Goal: Task Accomplishment & Management: Use online tool/utility

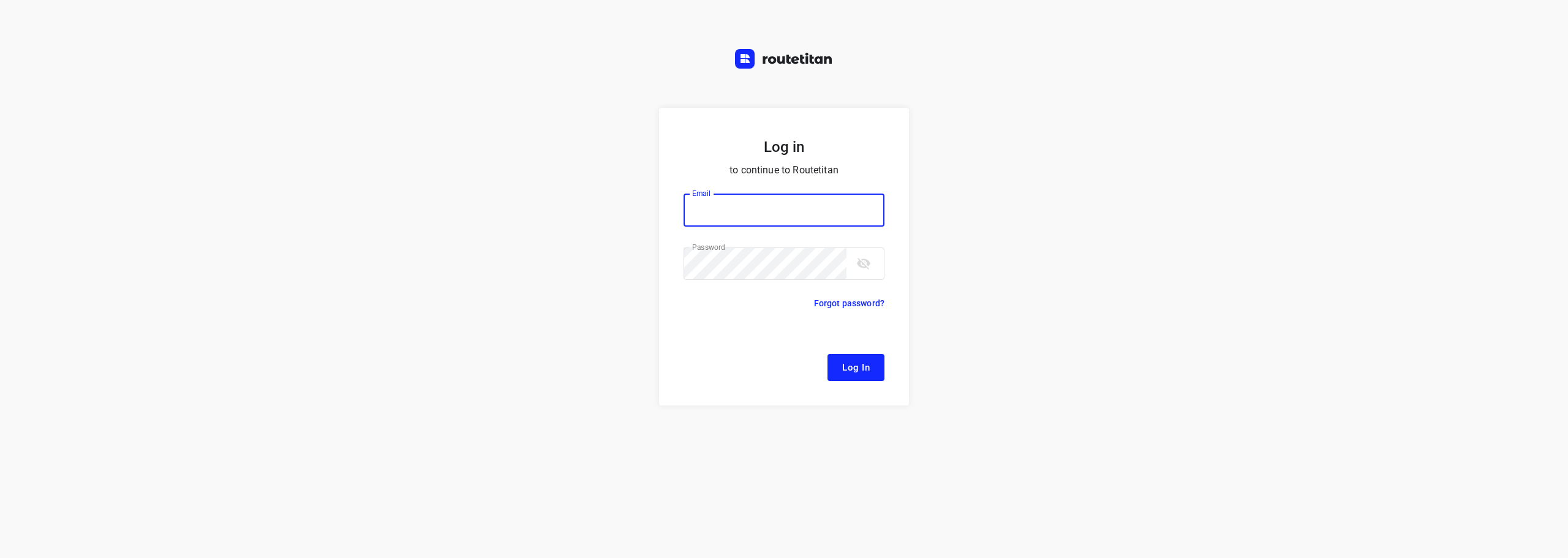
type input "[EMAIL_ADDRESS][DOMAIN_NAME]"
click at [849, 372] on span "Log In" at bounding box center [856, 368] width 28 height 16
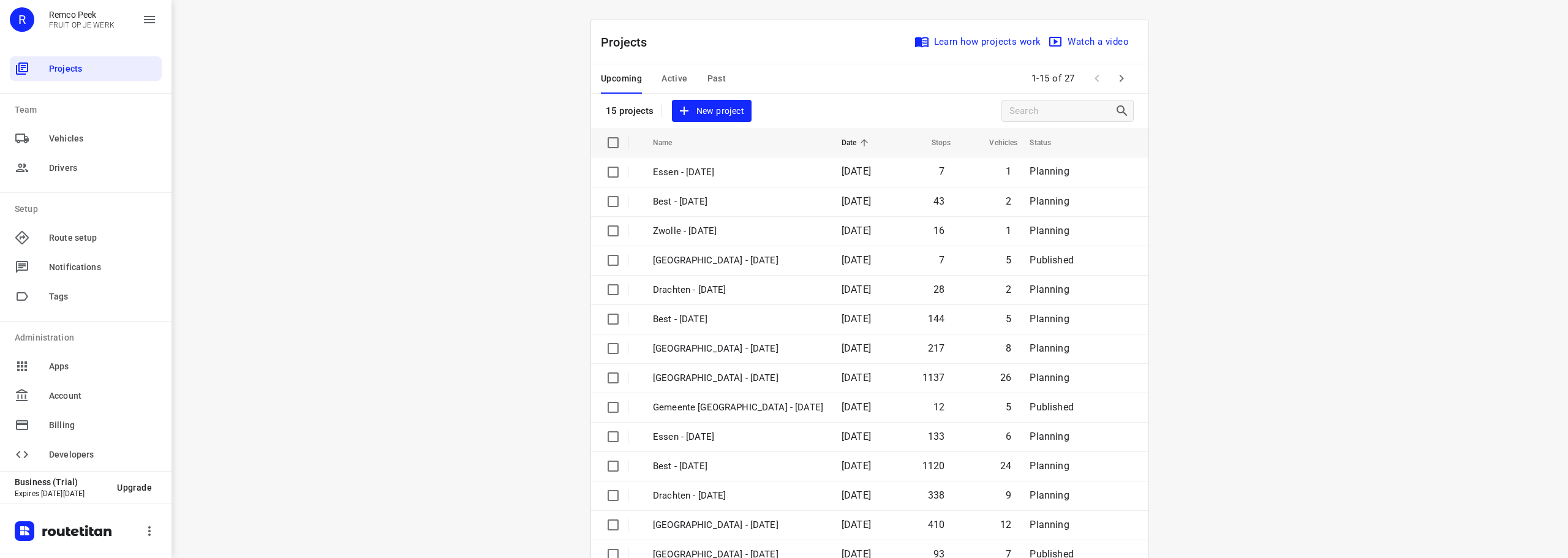
click at [676, 77] on span "Active" at bounding box center [674, 78] width 26 height 15
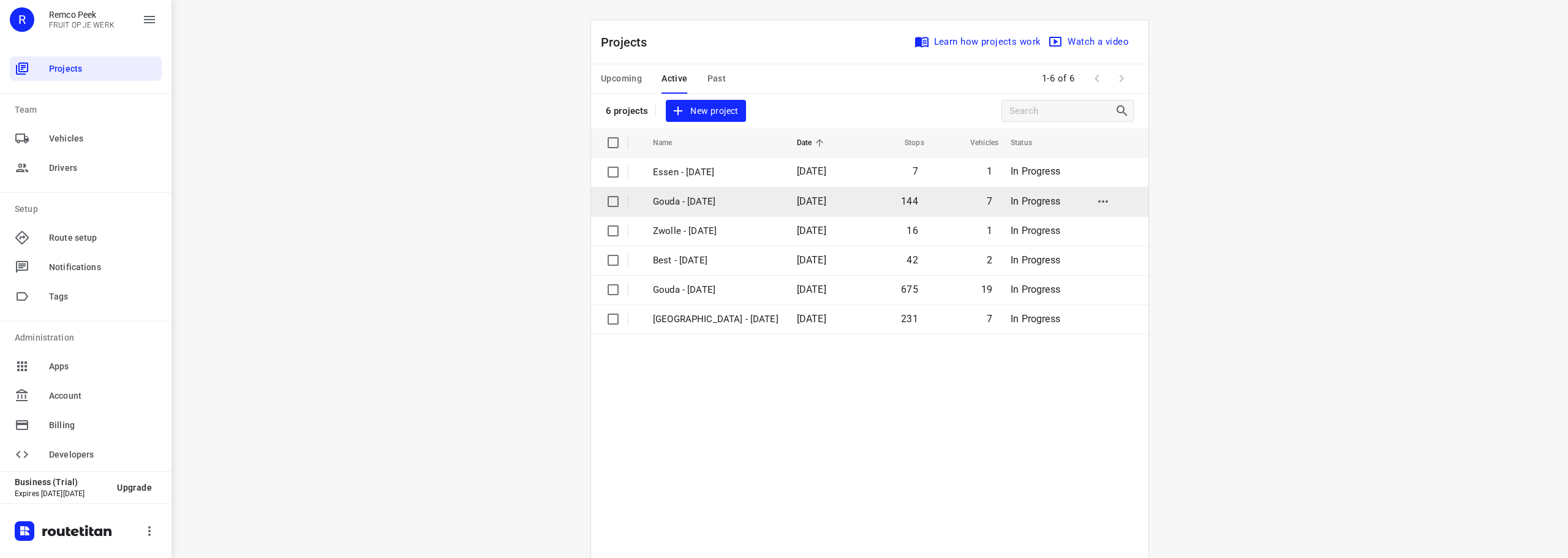
click at [689, 211] on td "Gouda - [DATE]" at bounding box center [713, 201] width 146 height 29
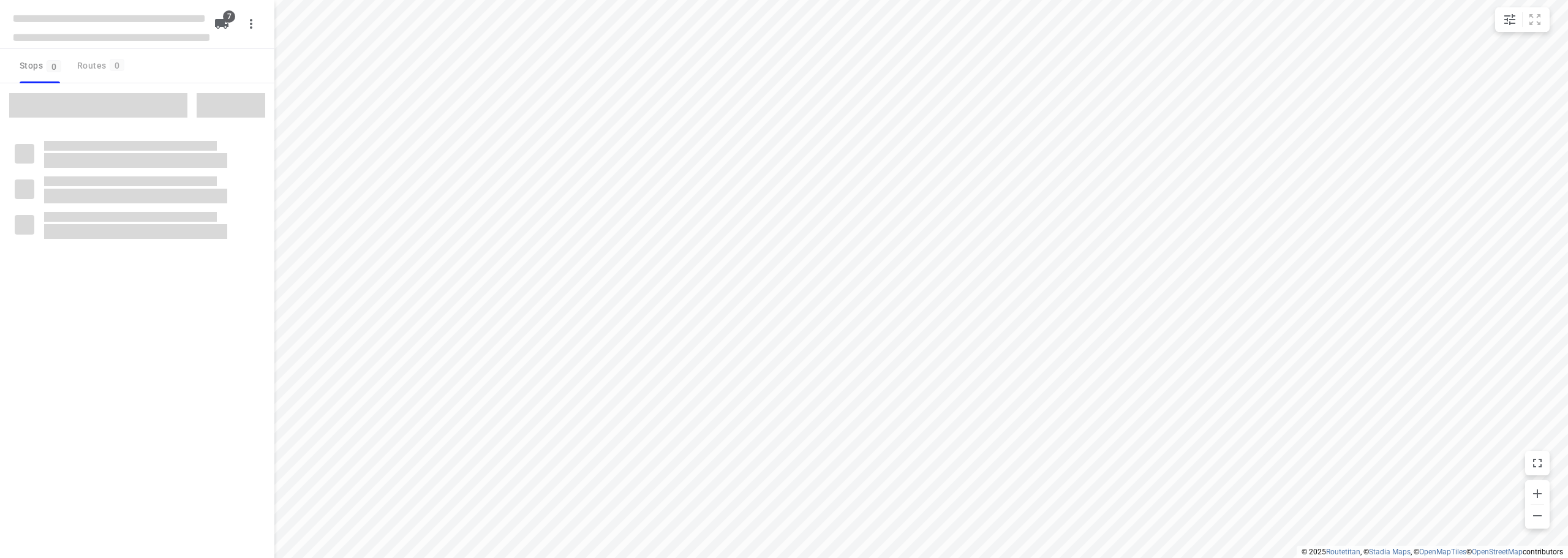
checkbox input "true"
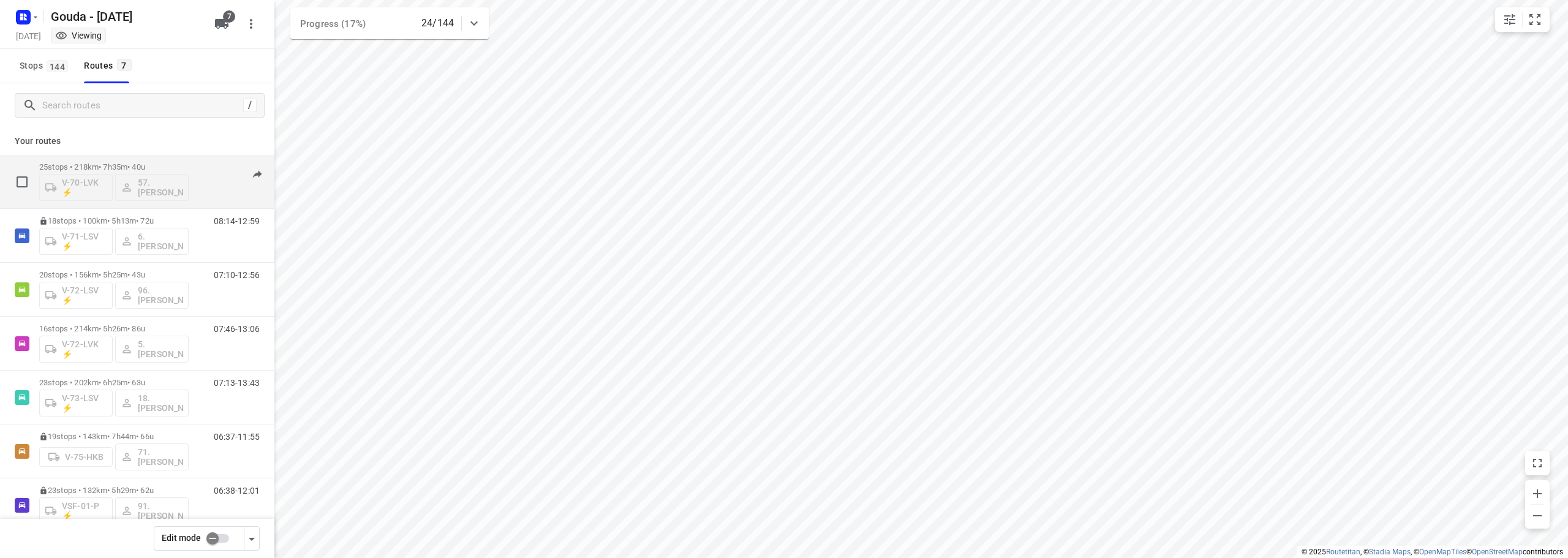
click at [217, 190] on div "07:20-14:31" at bounding box center [229, 184] width 61 height 44
click at [220, 176] on div "07:20-14:31" at bounding box center [229, 184] width 61 height 44
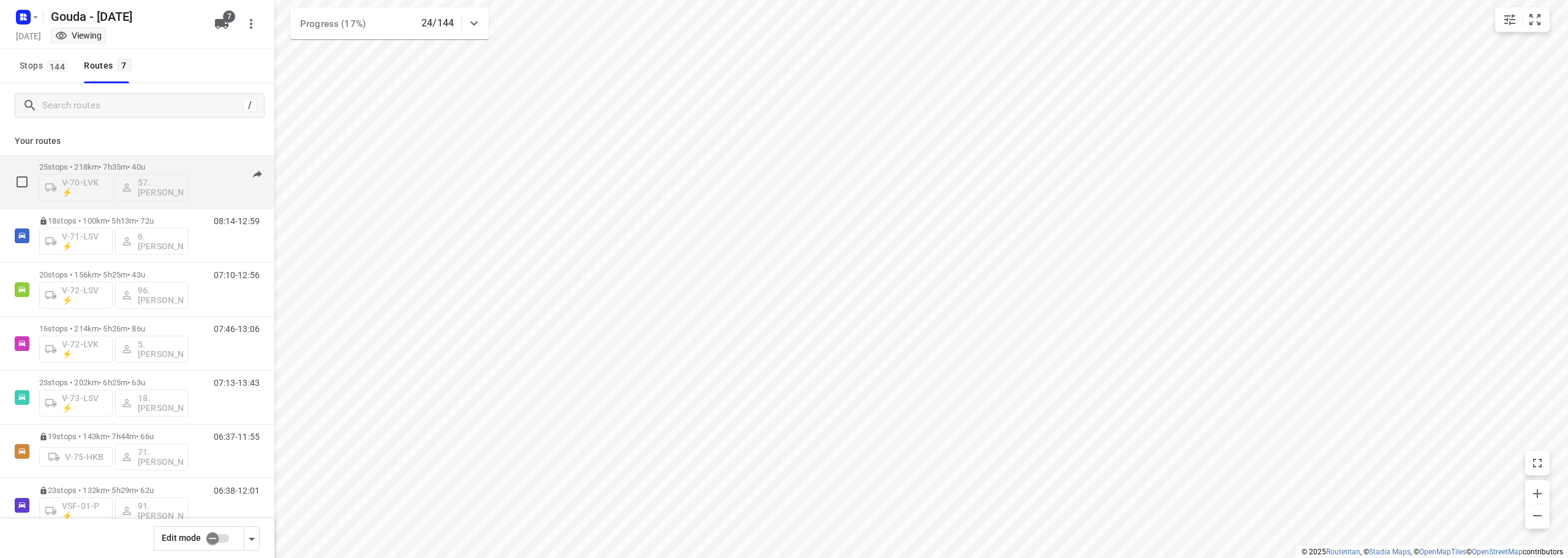
click at [107, 162] on p "25 stops • 218km • 7h35m • 40u" at bounding box center [114, 167] width 150 height 9
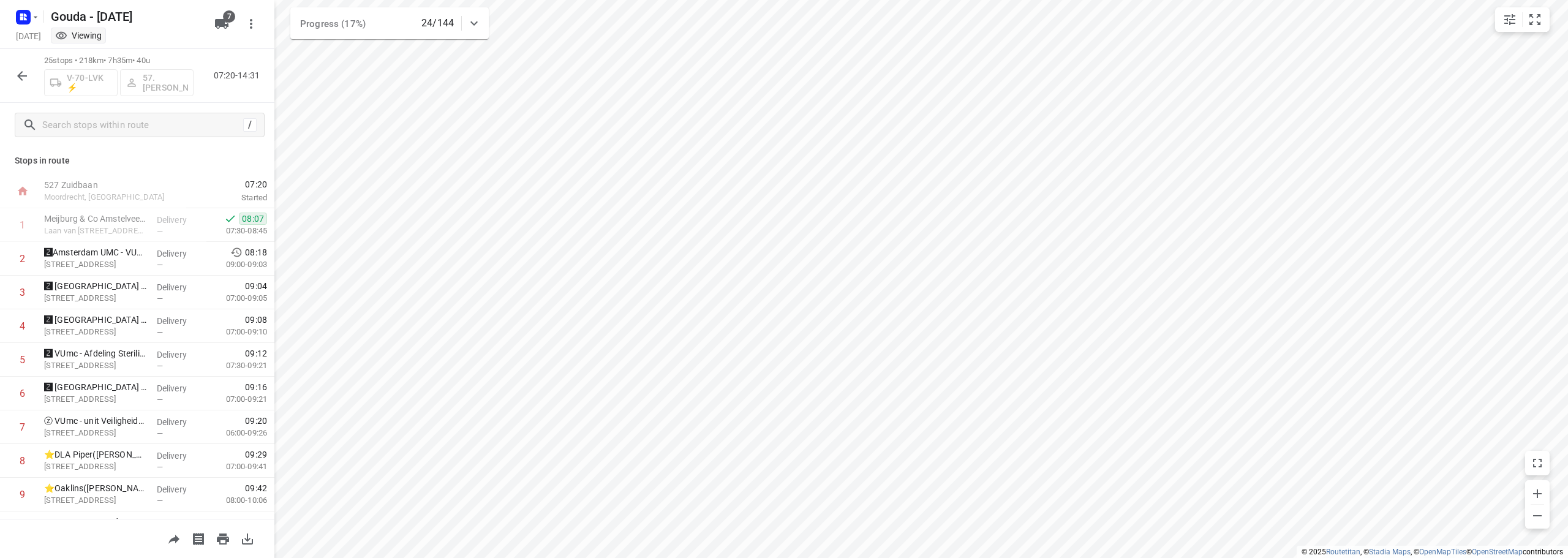
click at [25, 79] on icon "button" at bounding box center [22, 76] width 15 height 15
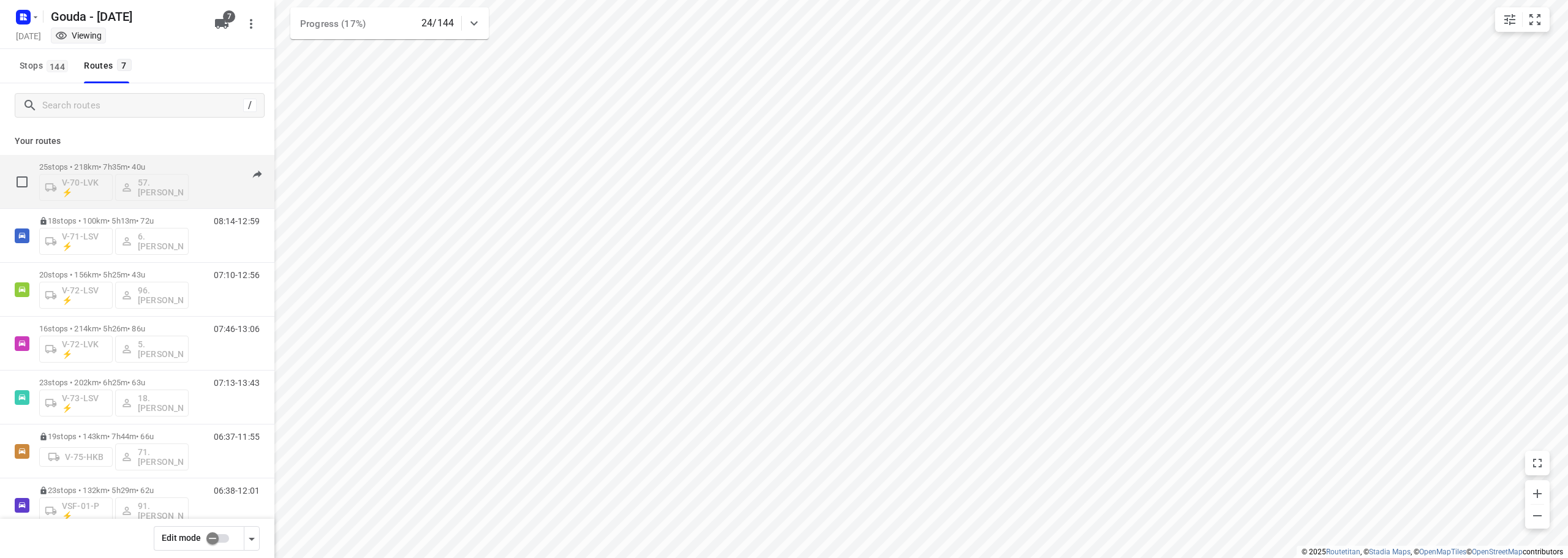
click at [151, 196] on div "V-70-LVK ⚡ 57. [PERSON_NAME]" at bounding box center [114, 186] width 150 height 29
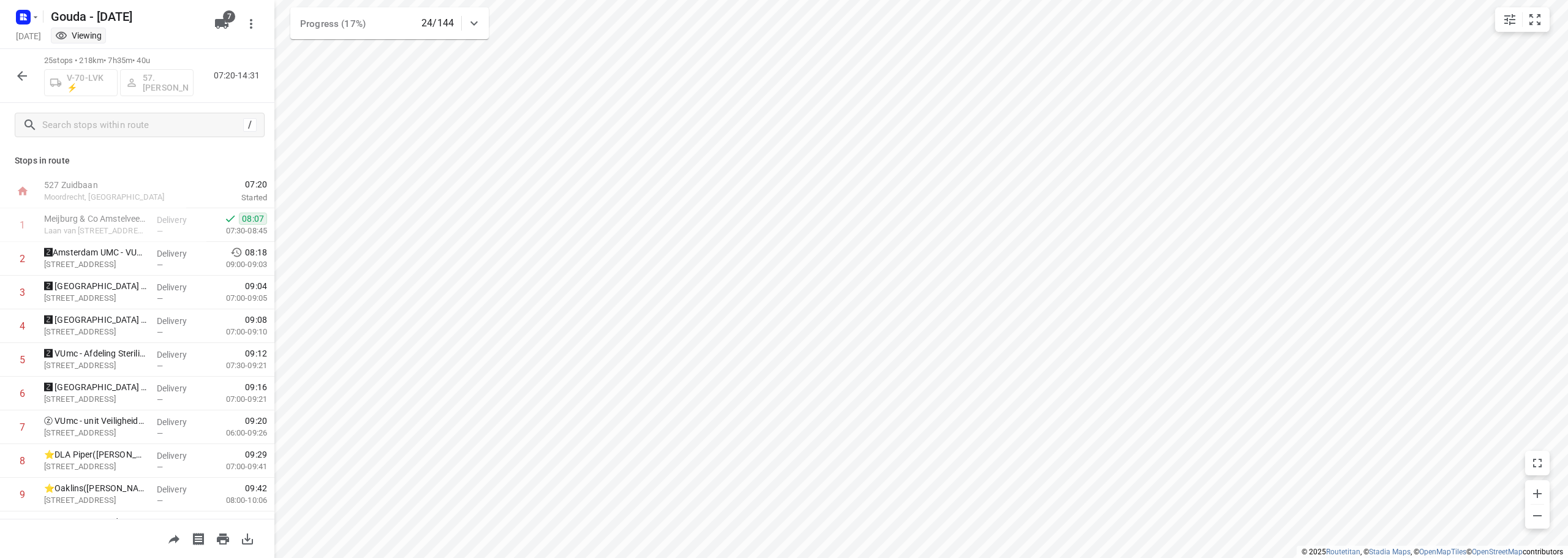
click at [28, 73] on icon "button" at bounding box center [22, 76] width 15 height 15
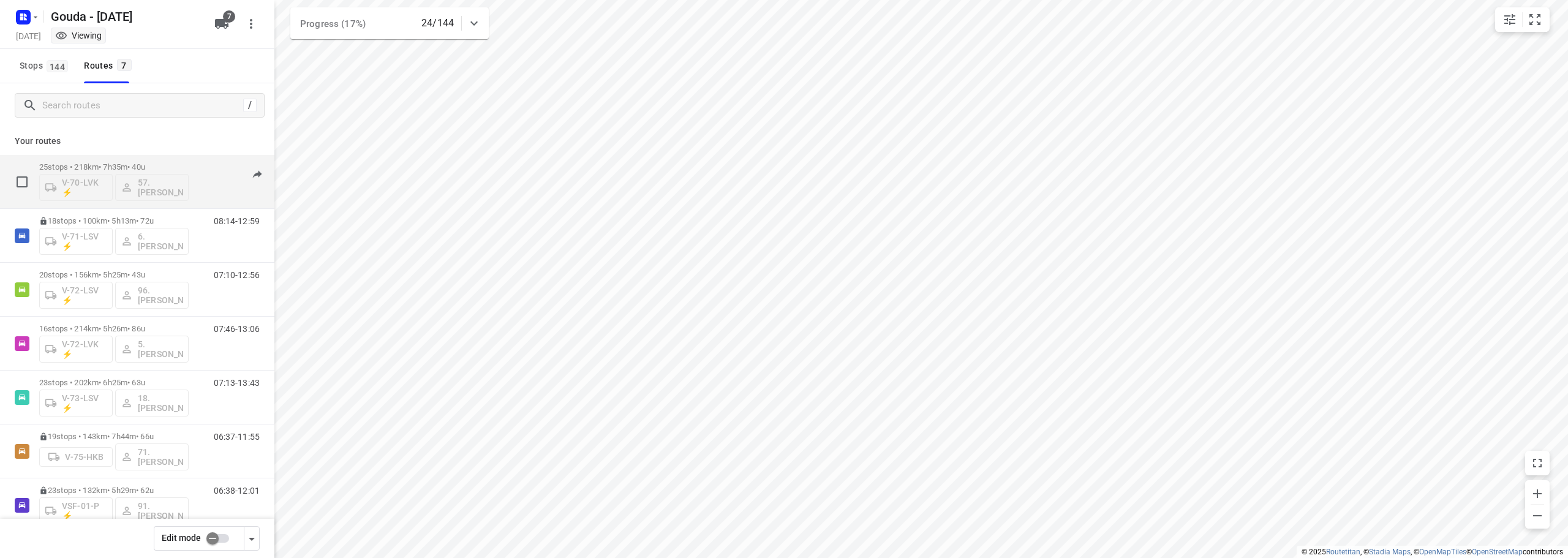
click at [221, 189] on div "07:20-14:31" at bounding box center [229, 184] width 61 height 44
click at [217, 192] on div "07:20-14:31" at bounding box center [229, 184] width 61 height 44
click at [16, 175] on input "checkbox" at bounding box center [22, 182] width 25 height 25
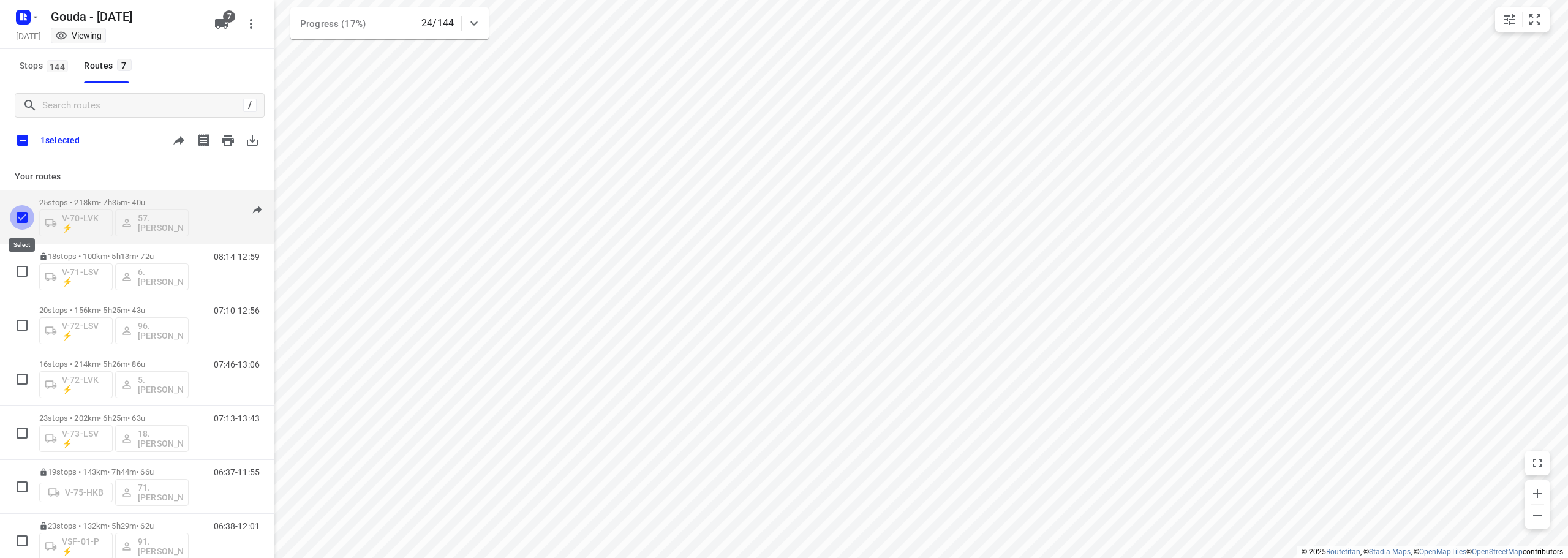
click at [25, 211] on input "checkbox" at bounding box center [22, 217] width 25 height 25
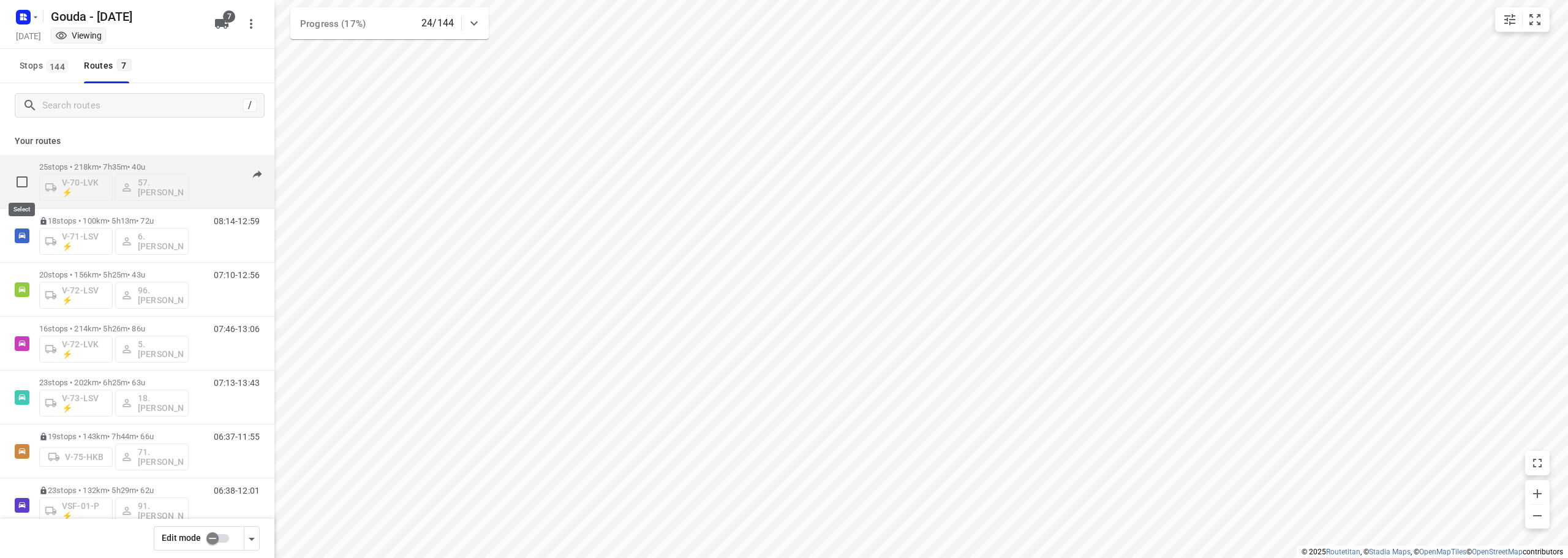
click at [23, 184] on input "checkbox" at bounding box center [22, 182] width 25 height 25
checkbox input "true"
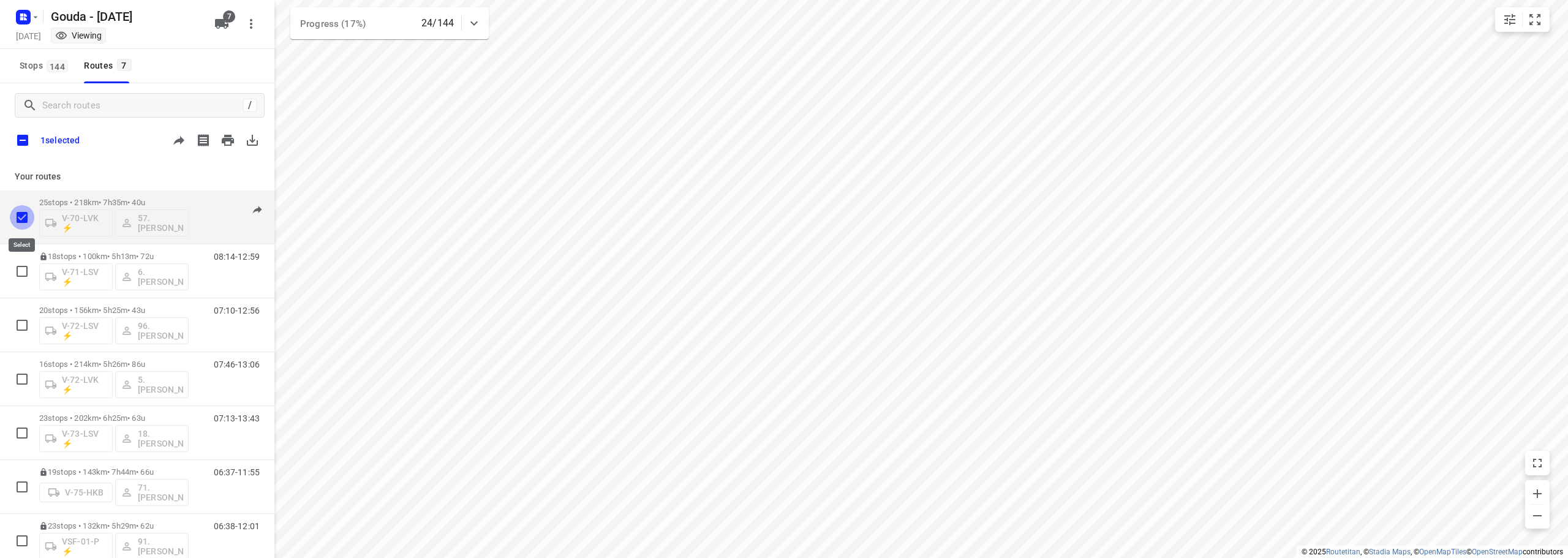
click at [19, 215] on input "checkbox" at bounding box center [22, 217] width 25 height 25
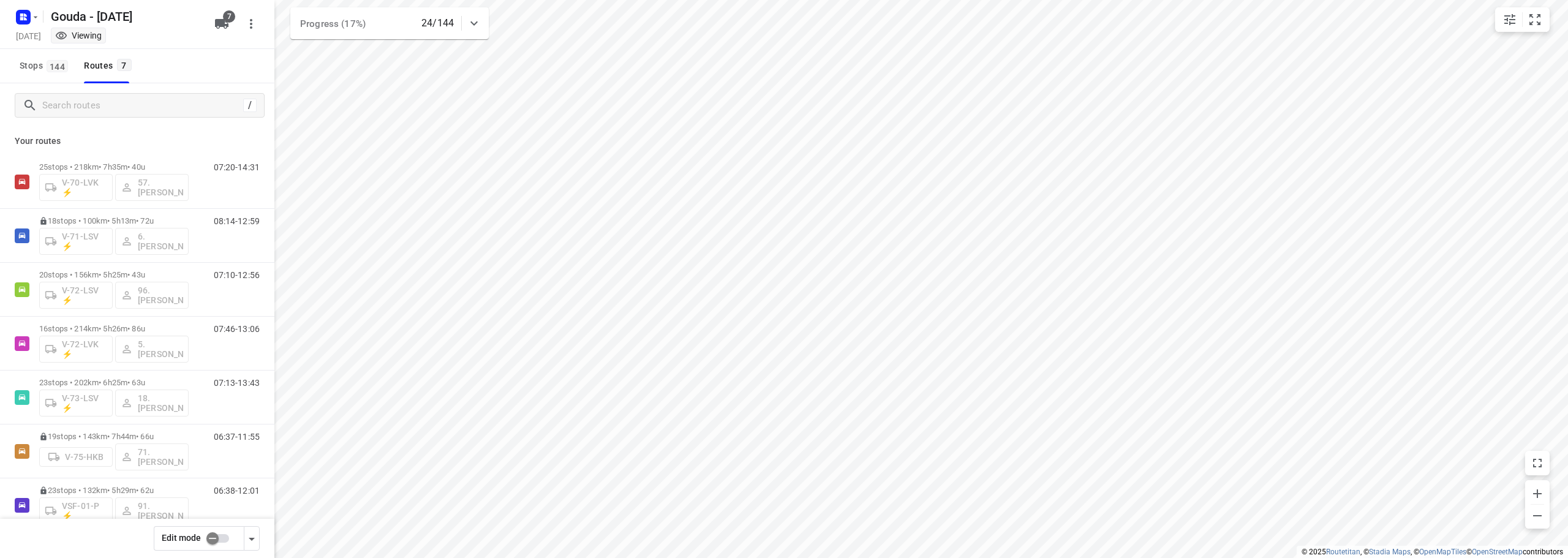
click at [213, 537] on input "checkbox" at bounding box center [212, 538] width 70 height 23
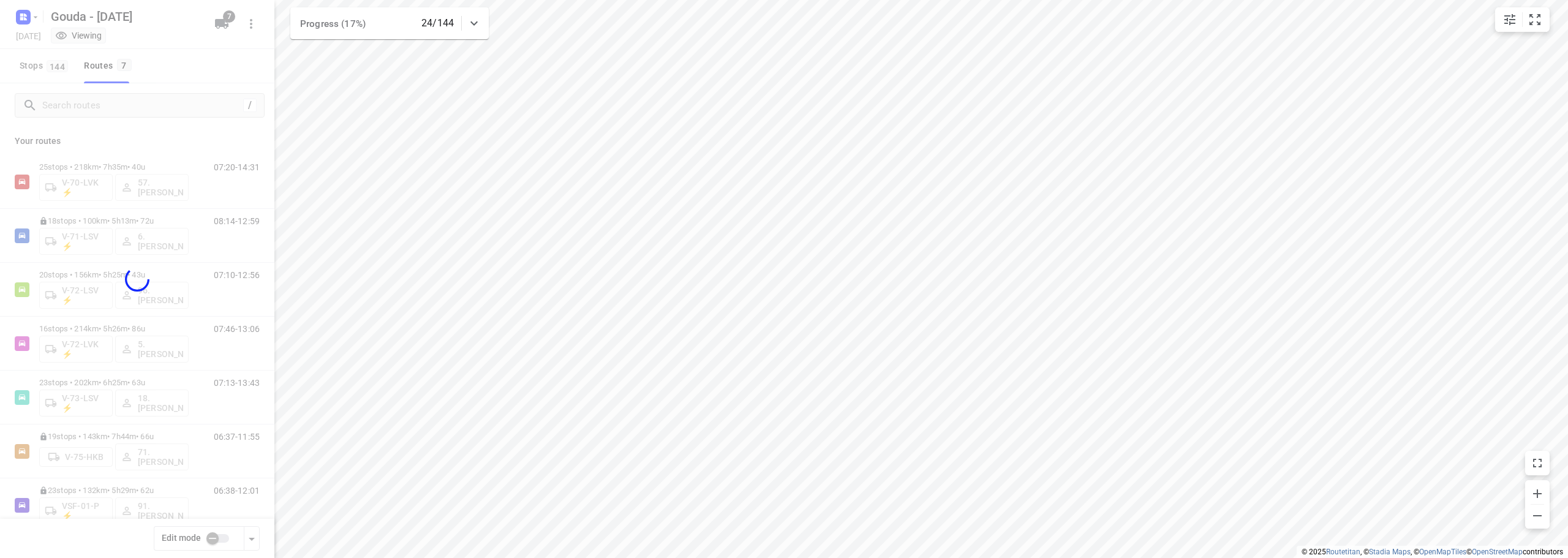
checkbox input "true"
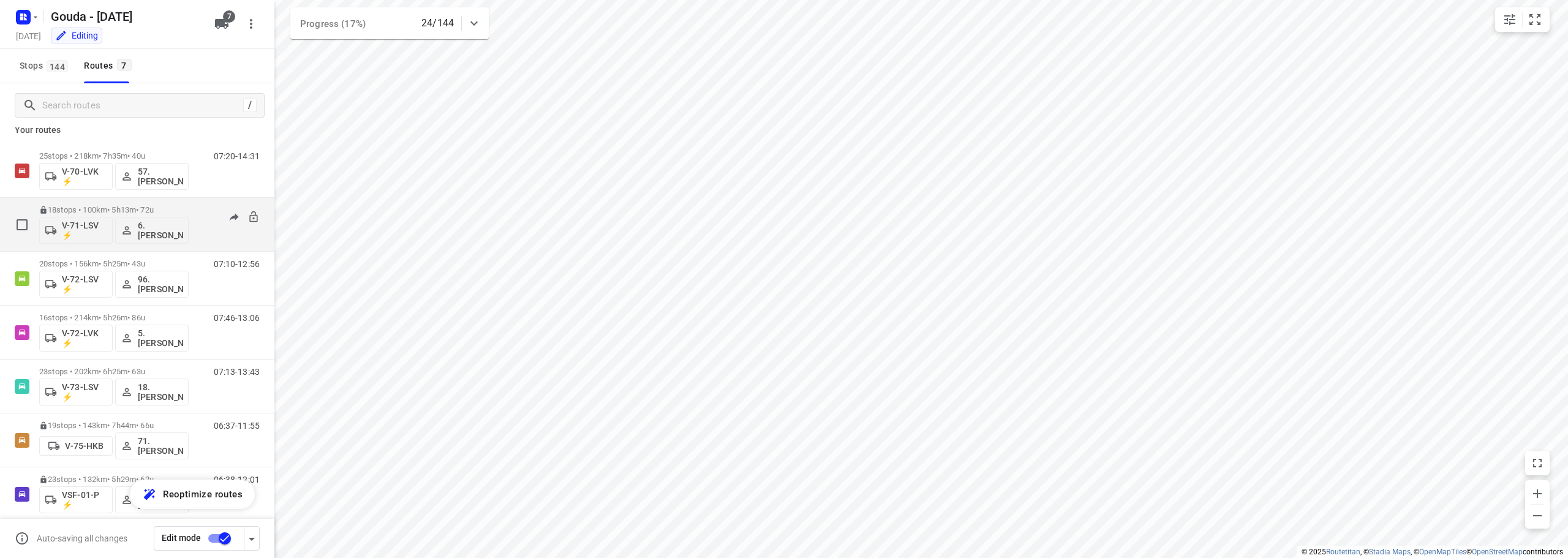
scroll to position [26, 0]
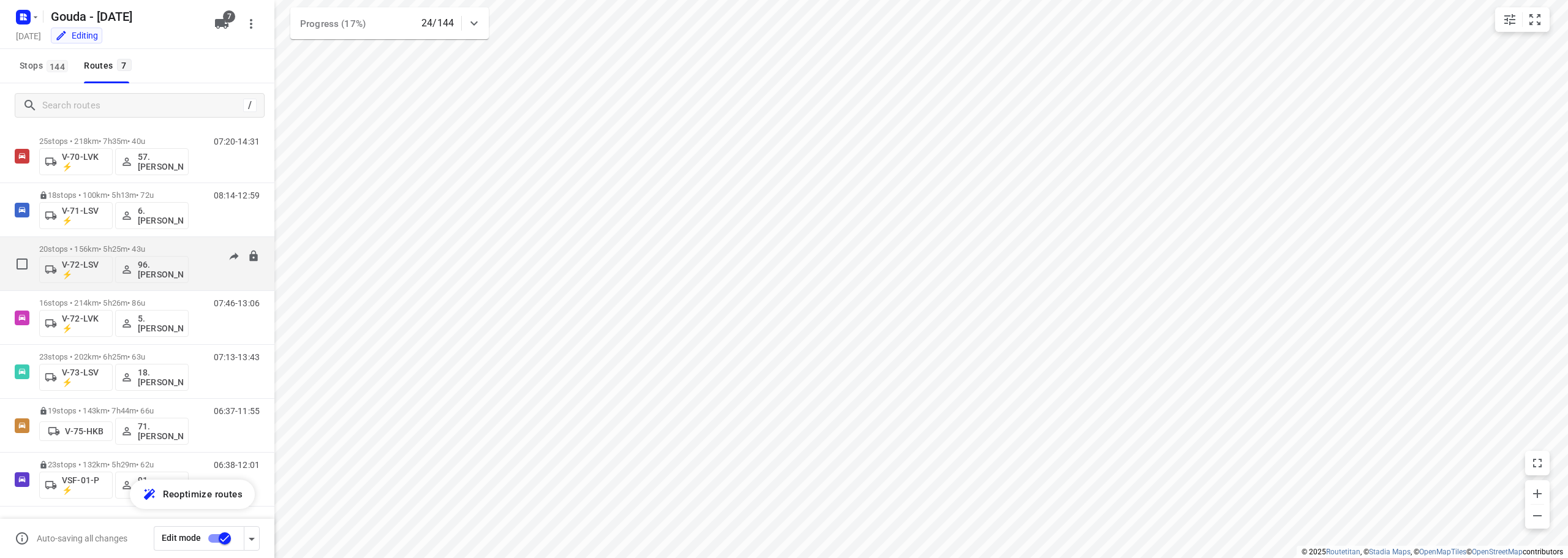
click at [166, 243] on div "20 stops • 156km • 5h25m • 43u V-72-LSV ⚡ 96.[PERSON_NAME]" at bounding box center [114, 264] width 150 height 51
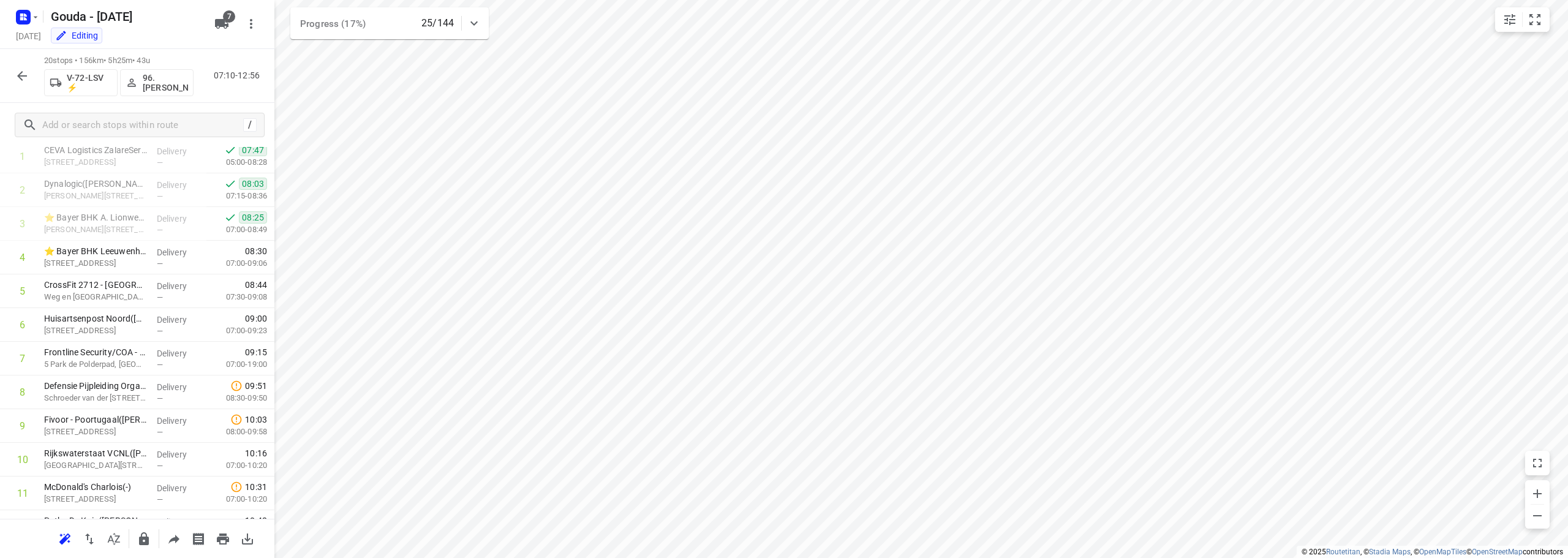
scroll to position [0, 0]
click at [25, 72] on icon "button" at bounding box center [22, 76] width 15 height 15
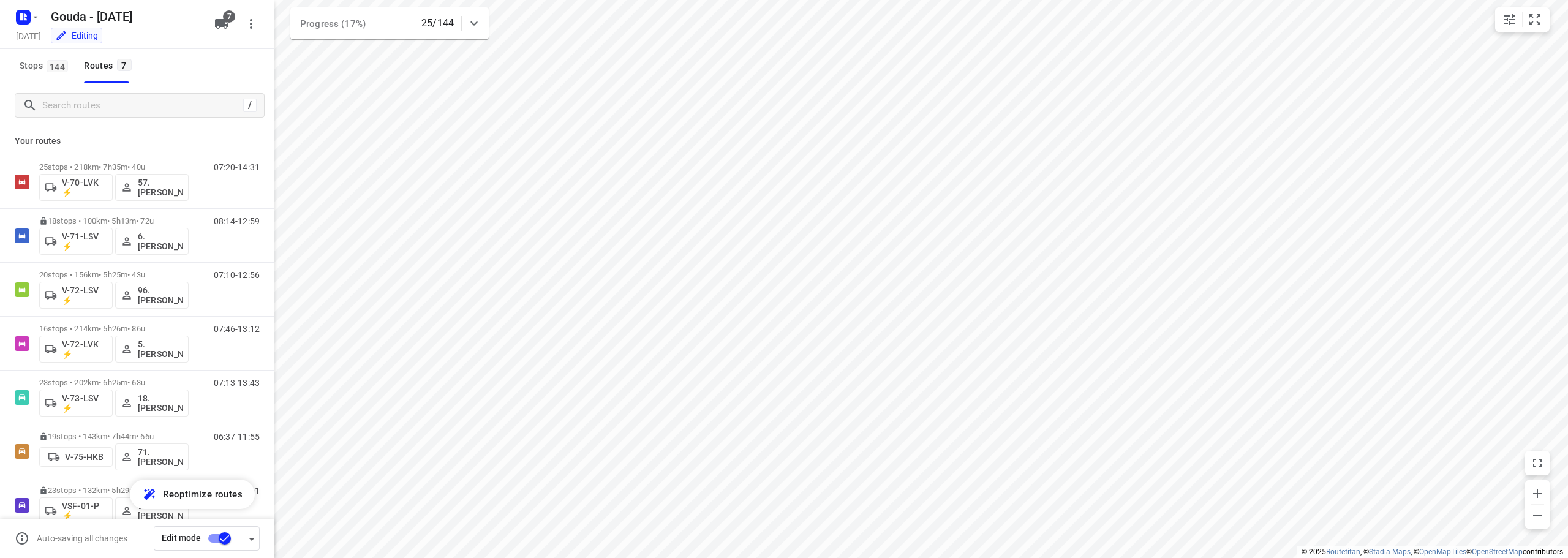
scroll to position [26, 0]
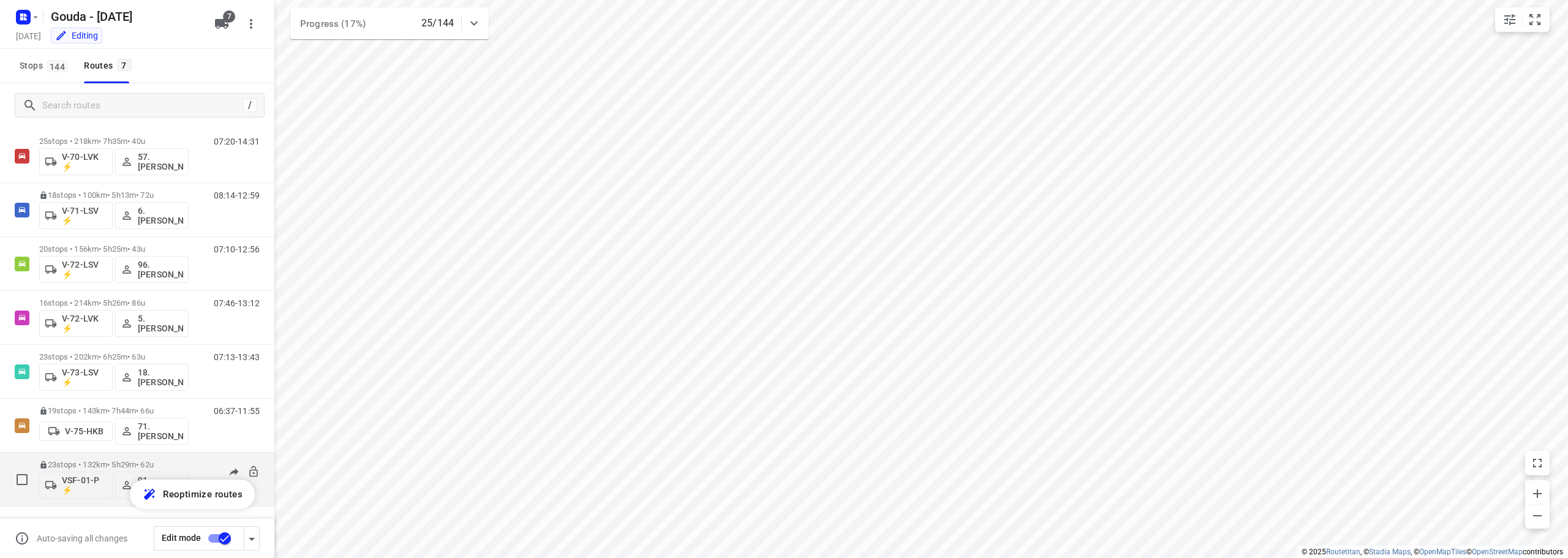
click at [112, 459] on div "23 stops • 132km • 5h29m • 62u VSF-01-P ⚡ 91.[PERSON_NAME]" at bounding box center [114, 479] width 150 height 51
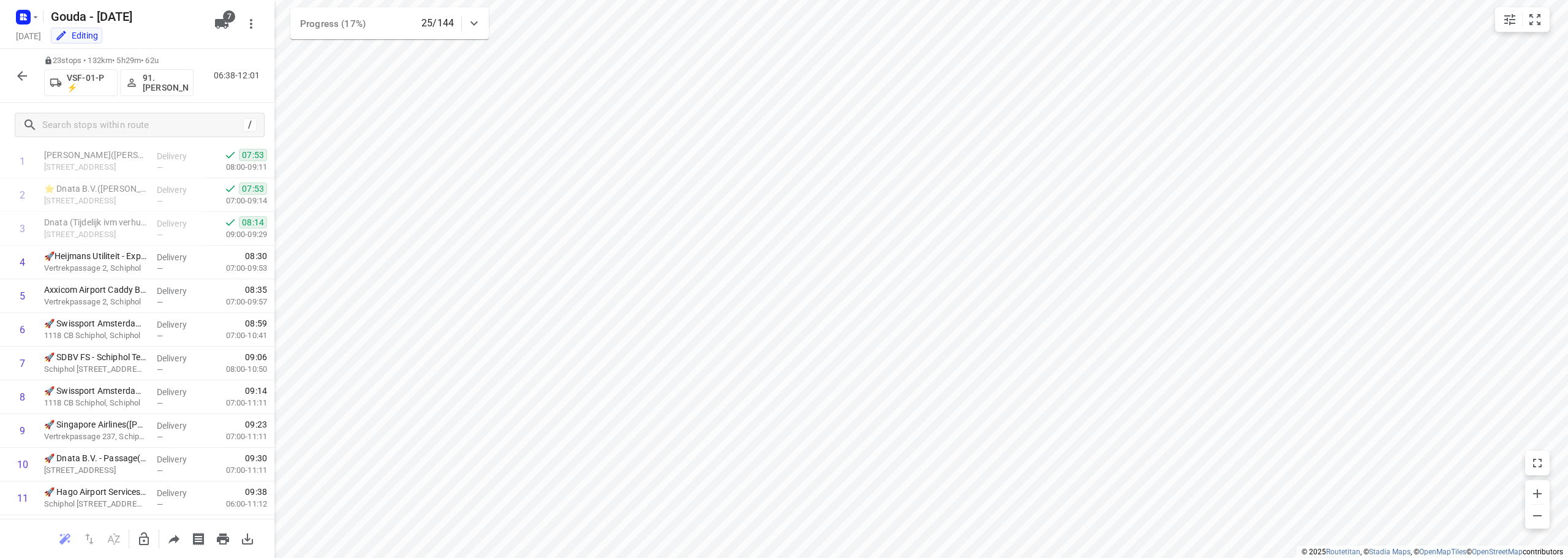
scroll to position [0, 0]
click at [19, 74] on icon "button" at bounding box center [22, 76] width 15 height 15
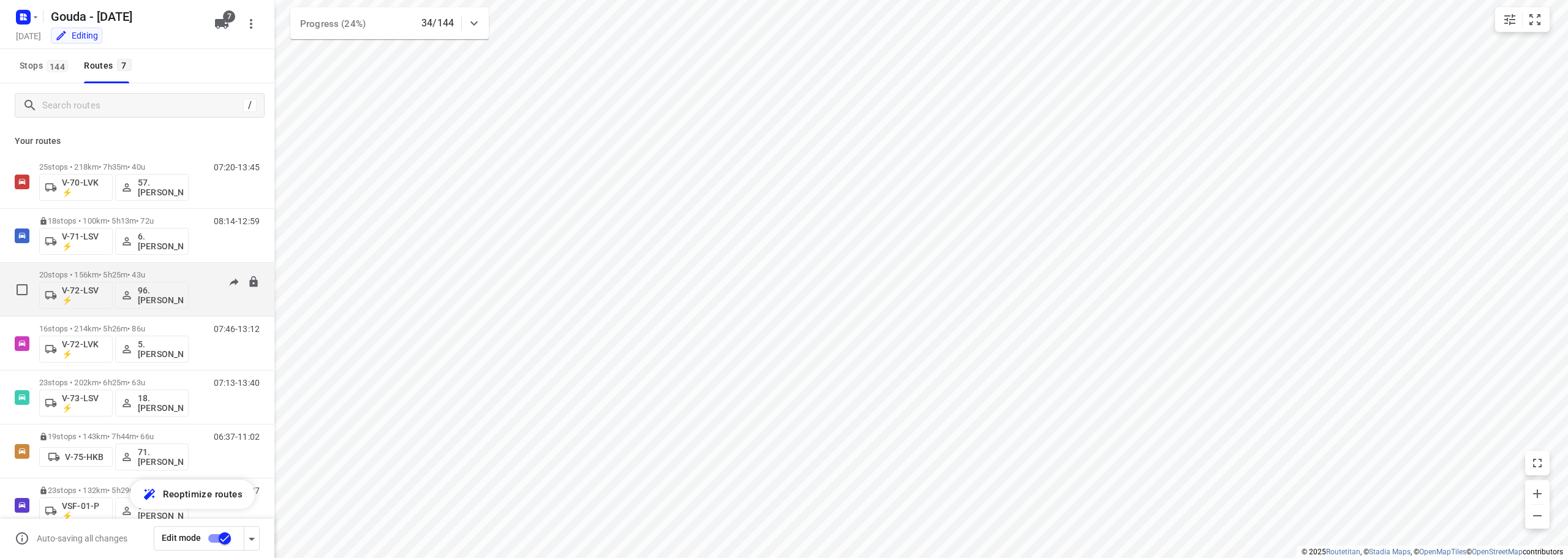
click at [177, 267] on div "20 stops • 156km • 5h25m • 43u V-72-LSV ⚡ 96.[PERSON_NAME]" at bounding box center [114, 290] width 150 height 51
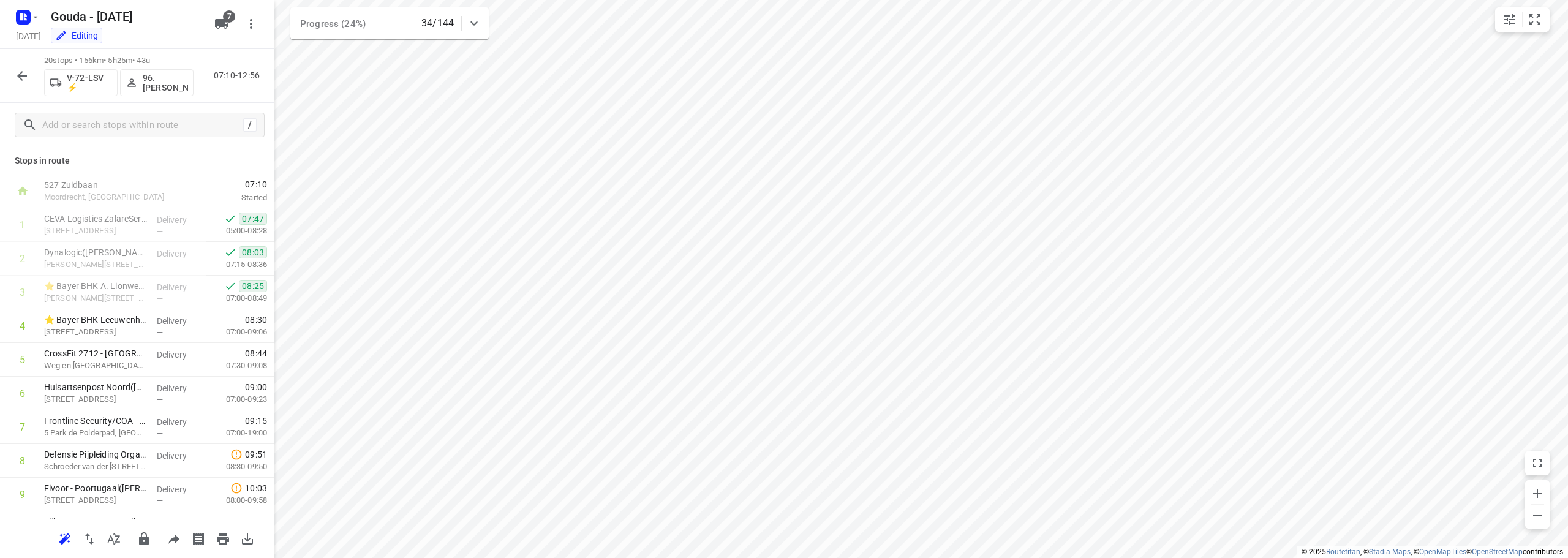
click at [25, 74] on icon "button" at bounding box center [22, 76] width 15 height 15
